Goal: Information Seeking & Learning: Understand process/instructions

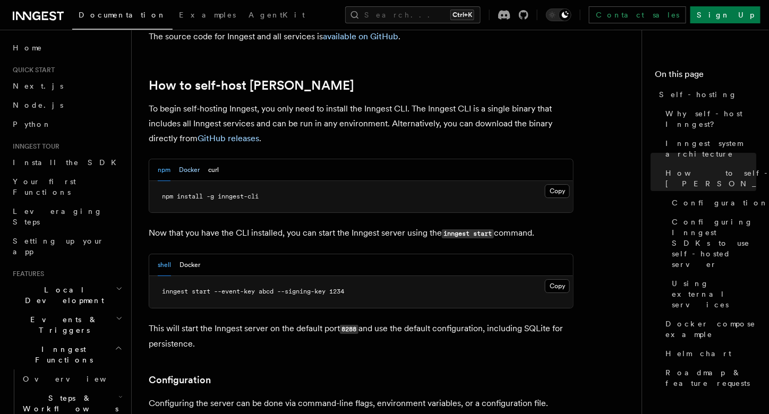
click at [187, 159] on button "Docker" at bounding box center [189, 170] width 21 height 22
click at [165, 159] on button "npm" at bounding box center [164, 170] width 13 height 22
click at [161, 254] on button "shell" at bounding box center [164, 265] width 13 height 22
click at [185, 159] on button "Docker" at bounding box center [189, 170] width 21 height 22
click at [215, 159] on button "curl" at bounding box center [213, 170] width 11 height 22
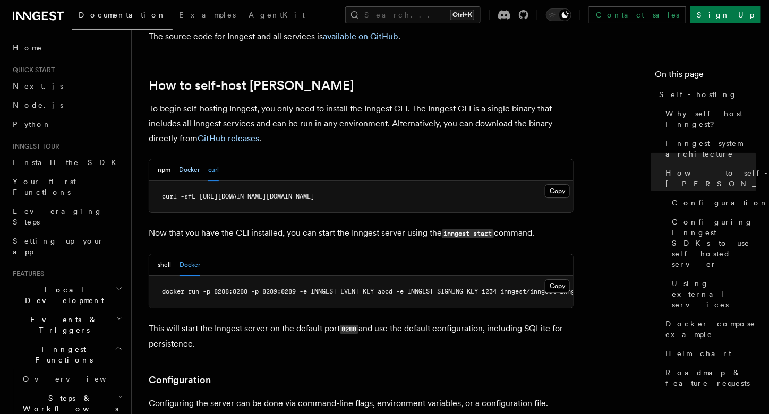
click at [194, 159] on button "Docker" at bounding box center [189, 170] width 21 height 22
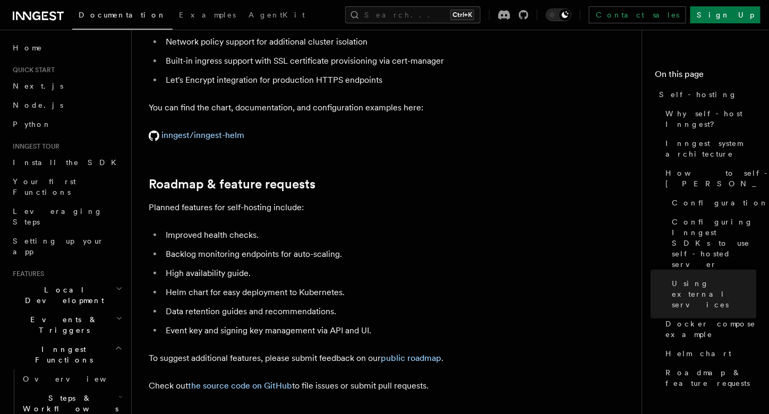
scroll to position [3986, 0]
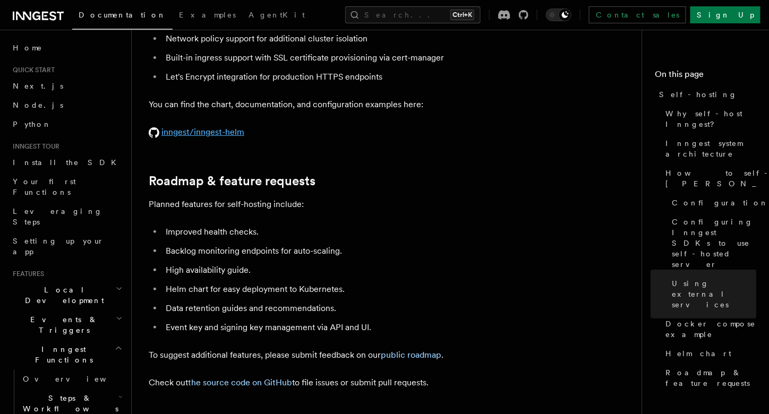
click at [210, 127] on link "inngest/inngest-helm" at bounding box center [197, 132] width 96 height 10
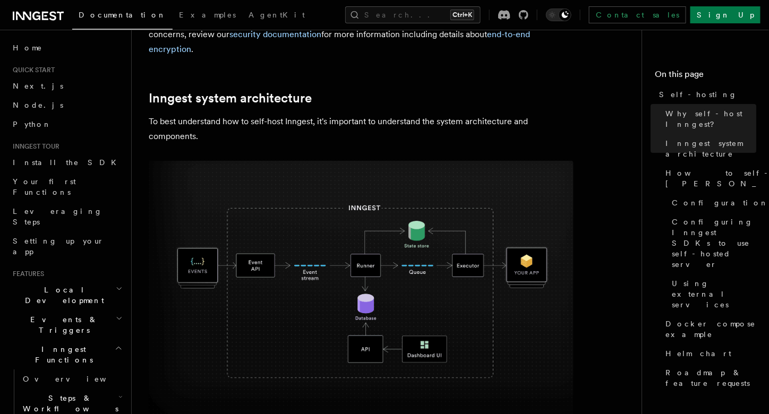
scroll to position [239, 0]
click at [678, 319] on span "Docker compose example" at bounding box center [711, 329] width 91 height 21
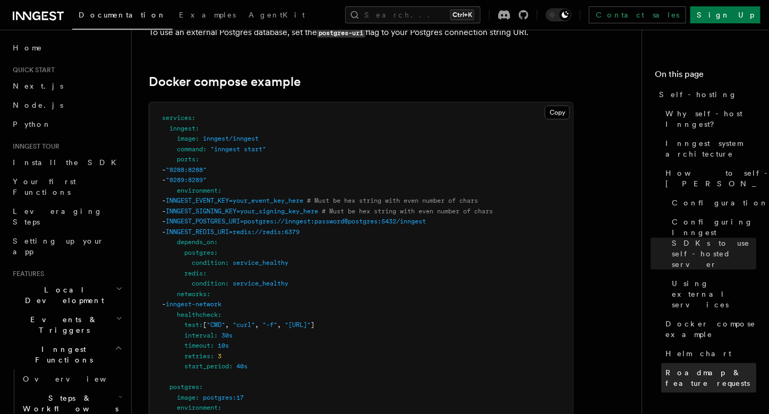
click at [672, 368] on span "Roadmap & feature requests" at bounding box center [711, 378] width 91 height 21
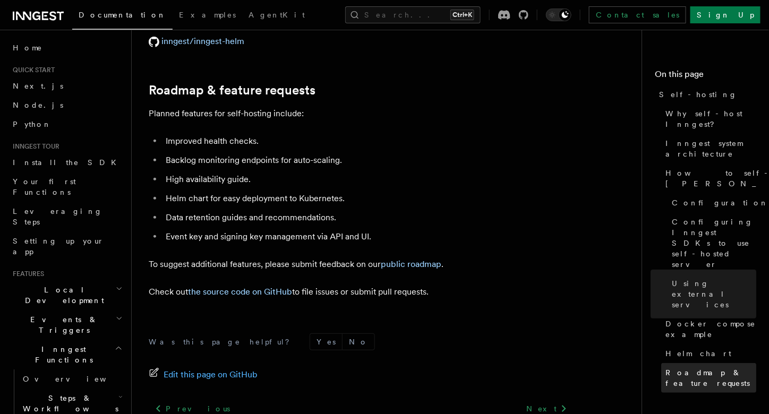
scroll to position [4085, 0]
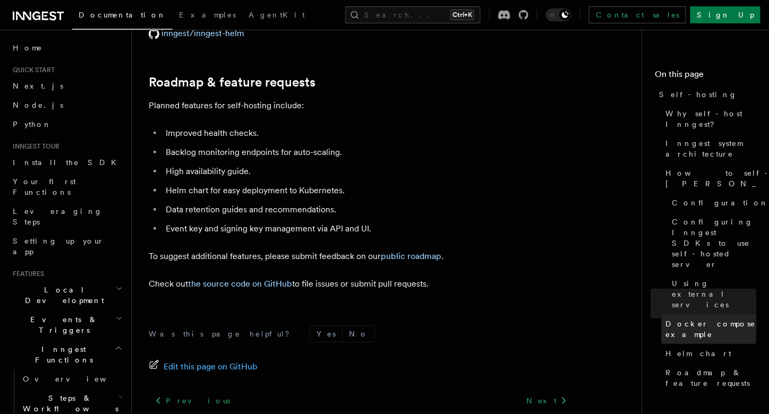
click at [675, 319] on span "Docker compose example" at bounding box center [711, 329] width 91 height 21
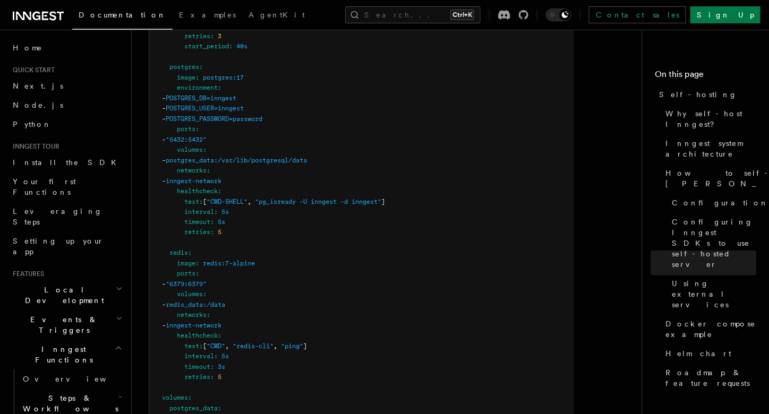
scroll to position [3130, 0]
